Goal: Browse casually

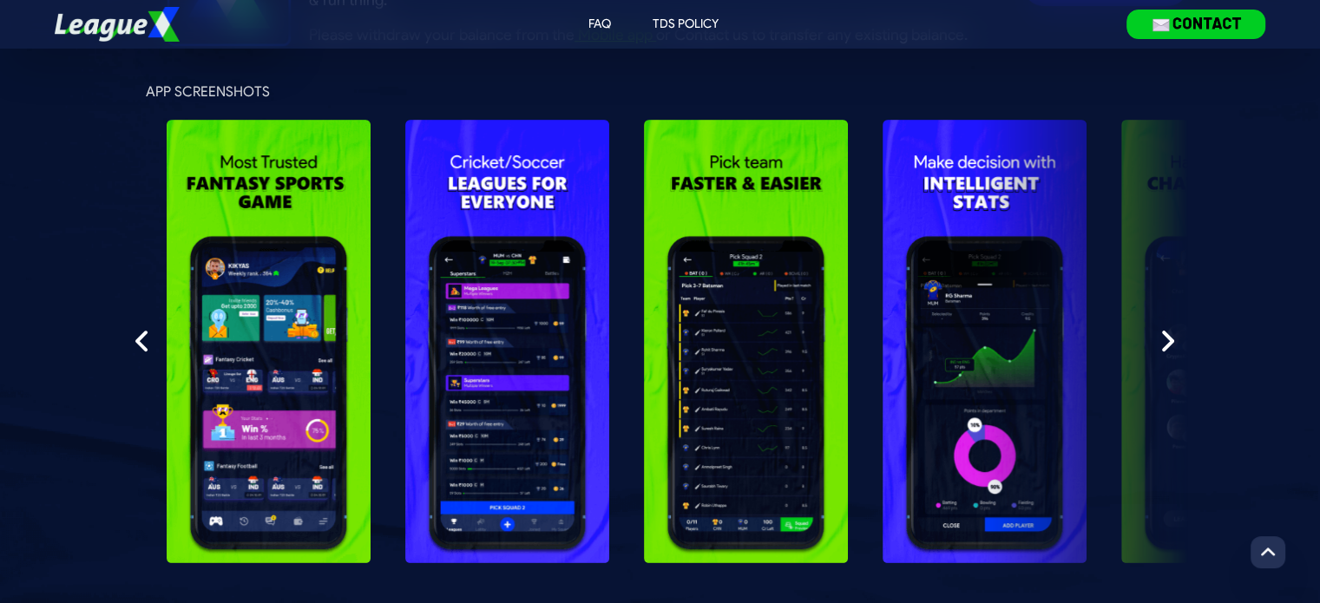
scroll to position [495, 0]
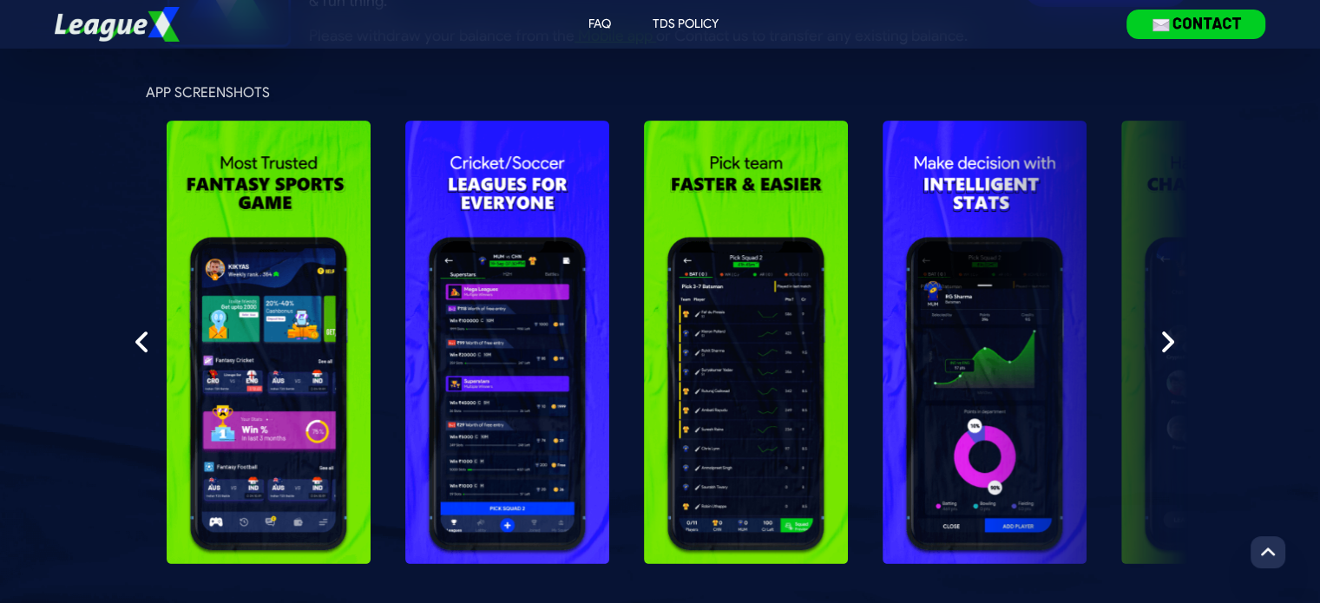
click at [1162, 324] on img at bounding box center [1223, 342] width 204 height 443
click at [1164, 338] on img at bounding box center [1167, 342] width 14 height 28
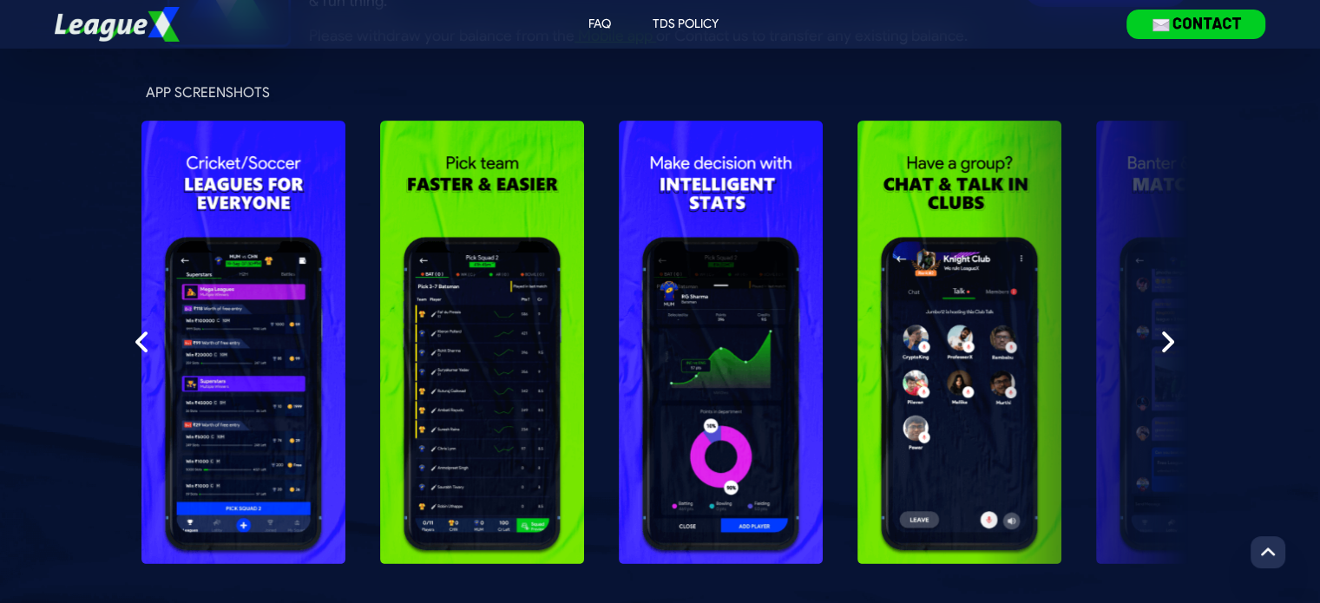
click at [1171, 338] on img at bounding box center [1167, 342] width 14 height 28
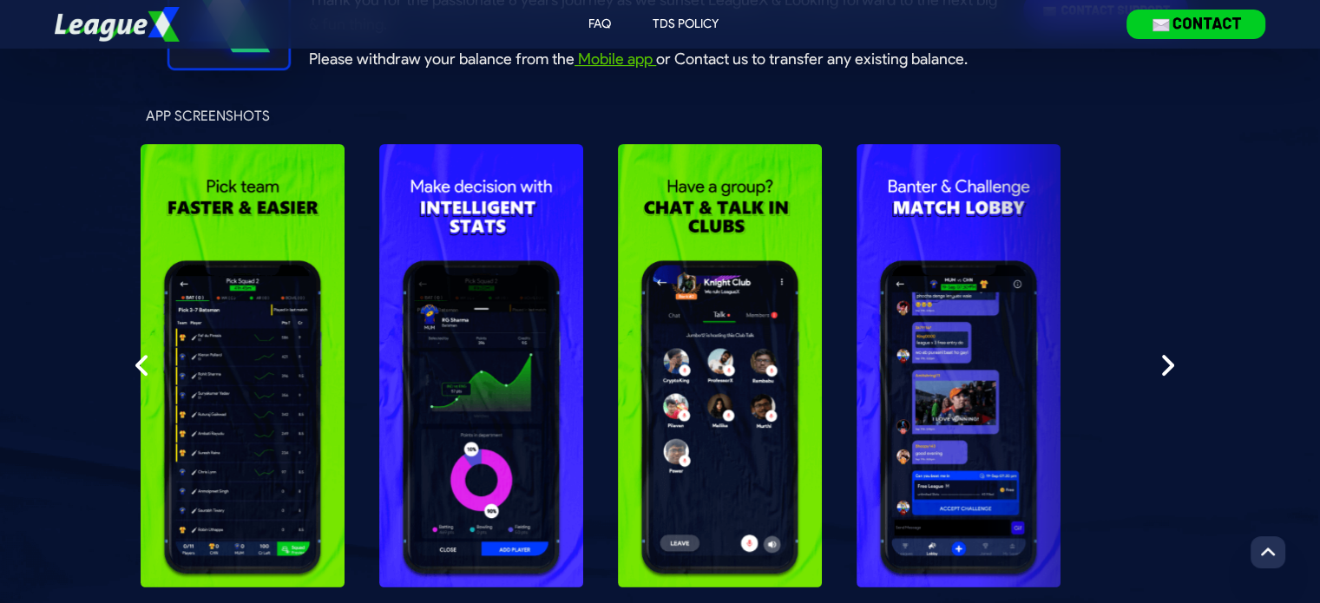
scroll to position [468, 0]
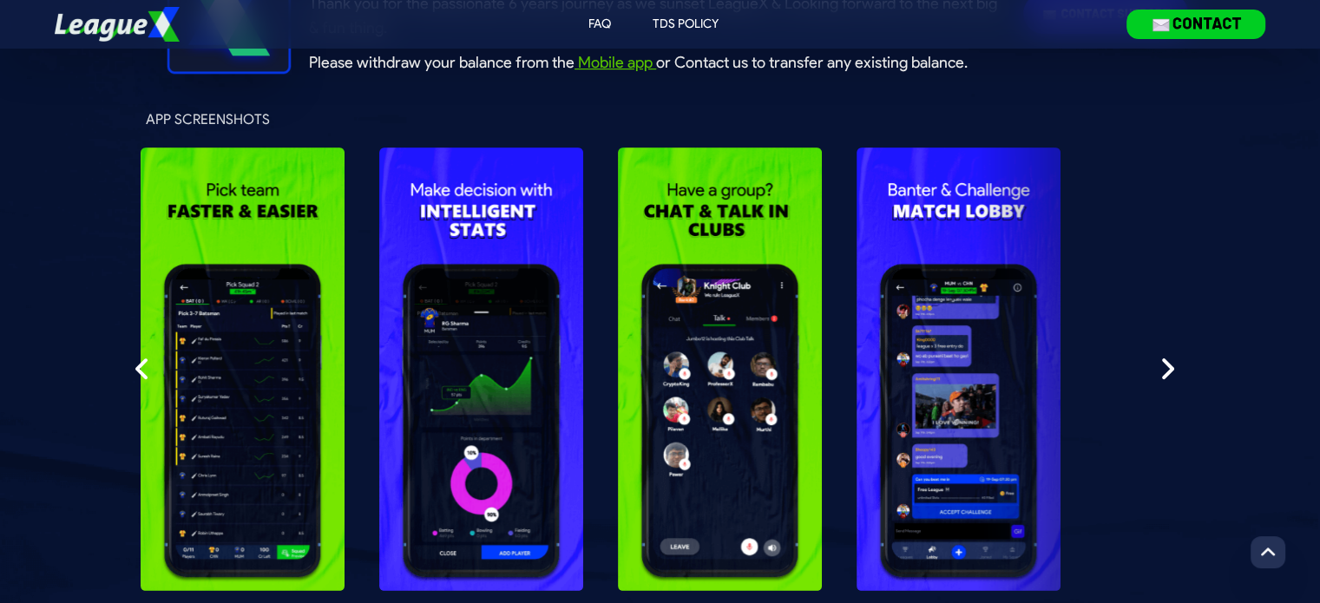
click at [1173, 389] on div at bounding box center [660, 368] width 1056 height 443
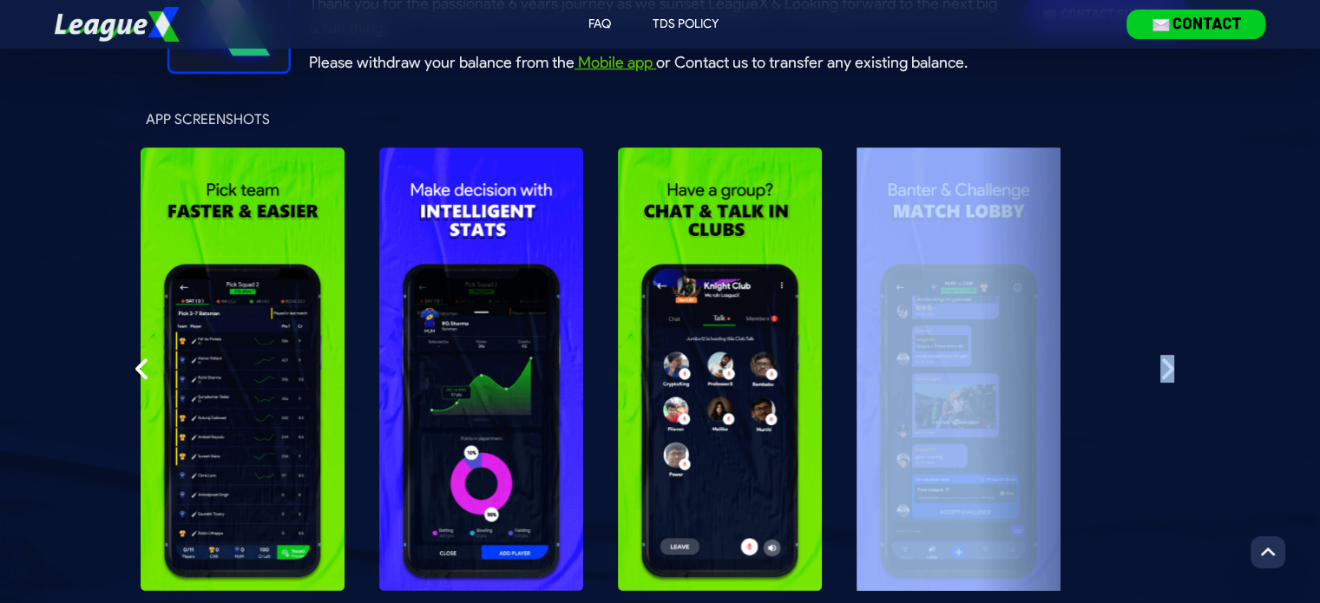
drag, startPoint x: 1174, startPoint y: 361, endPoint x: 1165, endPoint y: 363, distance: 8.8
click at [1165, 363] on div at bounding box center [660, 368] width 1056 height 443
click at [1165, 363] on img at bounding box center [1167, 369] width 14 height 28
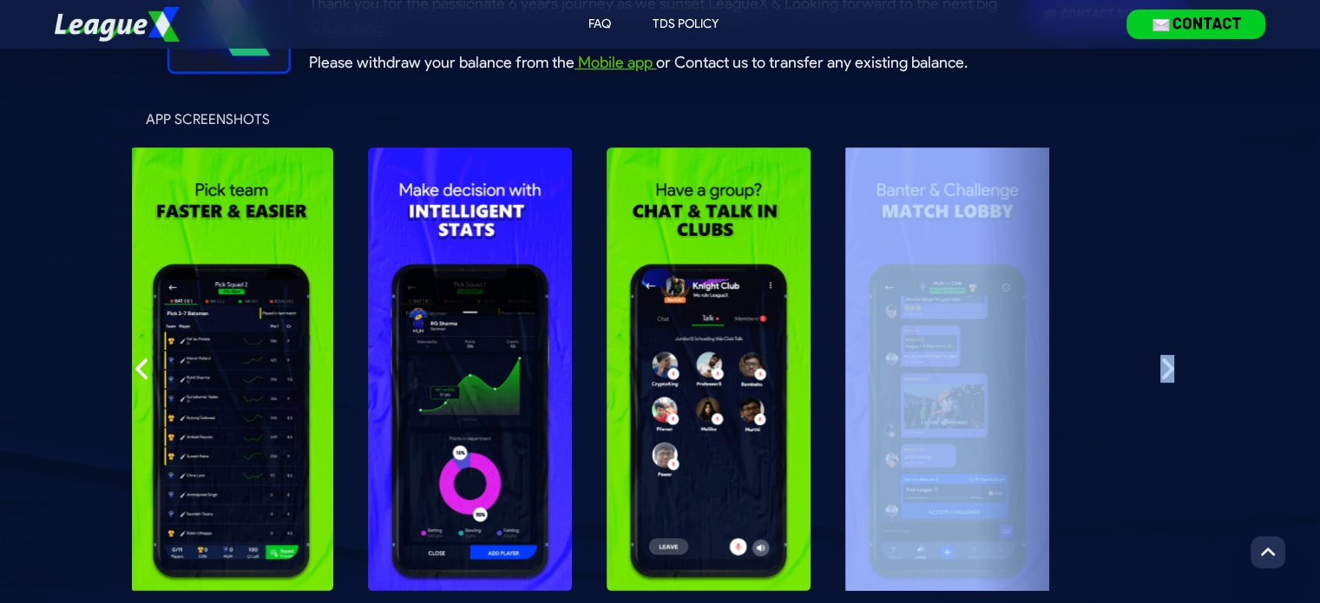
click at [1165, 363] on img at bounding box center [1167, 369] width 14 height 28
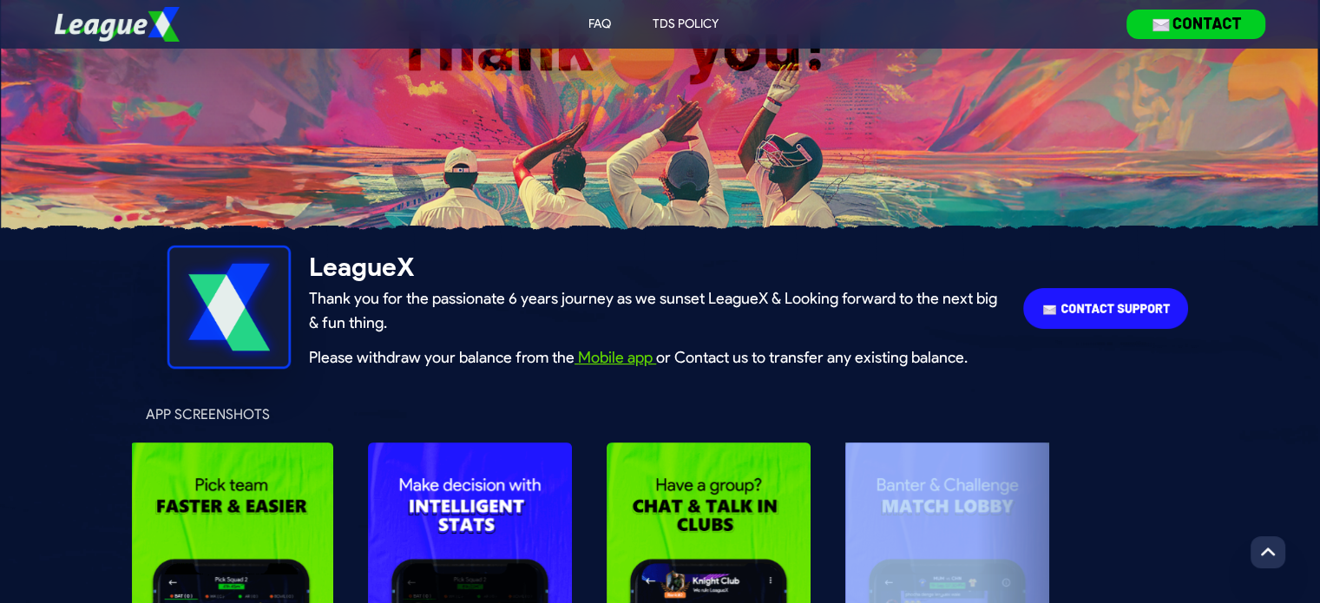
scroll to position [0, 0]
